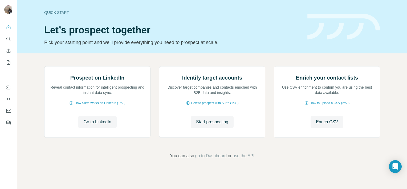
scroll to position [42, 0]
click at [321, 125] on span "Enrich CSV" at bounding box center [327, 122] width 22 height 6
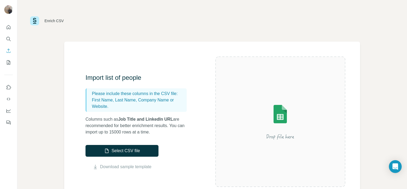
click at [54, 8] on div "Enrich CSV" at bounding box center [212, 21] width 390 height 42
click at [9, 86] on icon "Use Surfe on LinkedIn" at bounding box center [8, 86] width 5 height 5
